Goal: Find specific page/section: Find specific page/section

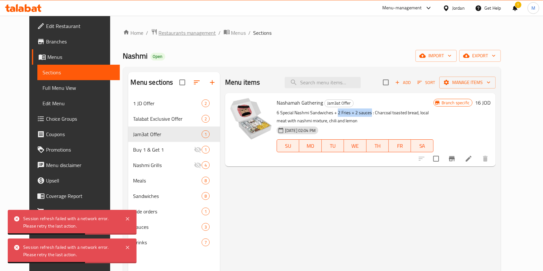
click at [173, 33] on span "Restaurants management" at bounding box center [187, 33] width 57 height 8
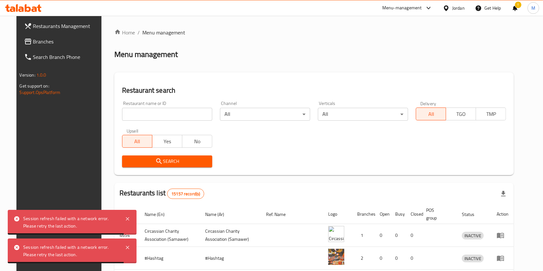
drag, startPoint x: 177, startPoint y: 122, endPoint x: 178, endPoint y: 118, distance: 4.2
click at [177, 120] on div "Restaurant name or ID Restaurant name or ID" at bounding box center [167, 110] width 98 height 27
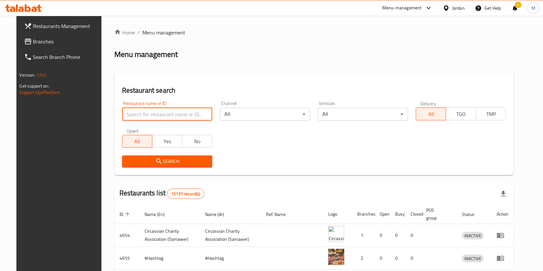
drag, startPoint x: 305, startPoint y: 153, endPoint x: 242, endPoint y: 145, distance: 63.0
click at [303, 151] on div "Restaurant name or ID Restaurant name or ID Channel All ​ Verticals All ​ Deliv…" at bounding box center [314, 134] width 392 height 74
click at [164, 112] on input "search" at bounding box center [167, 114] width 90 height 13
type input "م"
type input "طلة الجندويل"
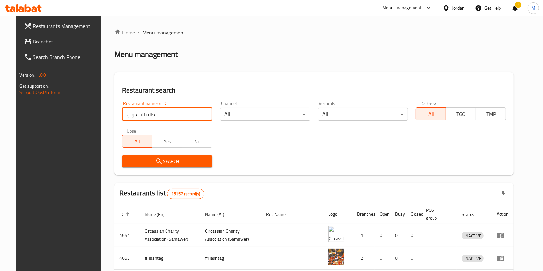
click button "Search" at bounding box center [167, 162] width 90 height 12
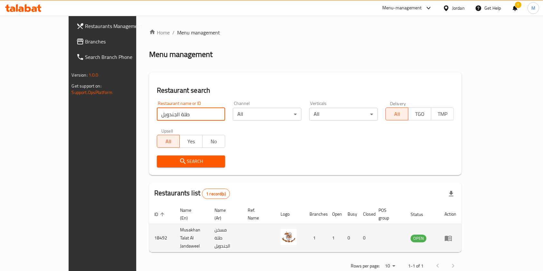
click at [175, 228] on td "Musakhan Talat Al Jandaweel" at bounding box center [192, 238] width 34 height 28
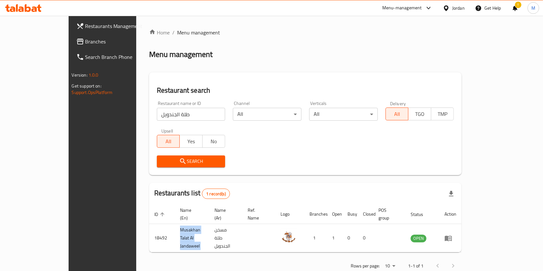
copy td "Musakhan Talat Al Jandaweel"
